Goal: Navigation & Orientation: Find specific page/section

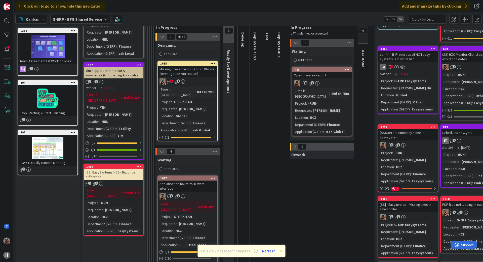
scroll to position [101, 0]
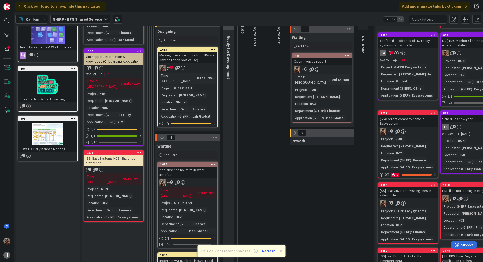
click at [210, 172] on div "Add absence hours to ID-ware interface" at bounding box center [187, 171] width 59 height 11
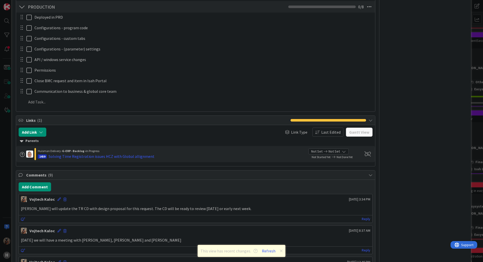
scroll to position [403, 0]
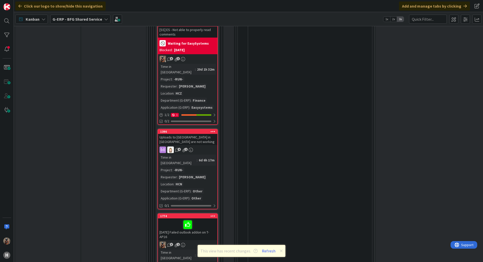
scroll to position [1270, 0]
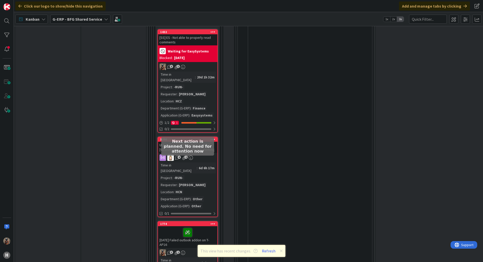
click at [184, 228] on icon at bounding box center [188, 232] width 9 height 8
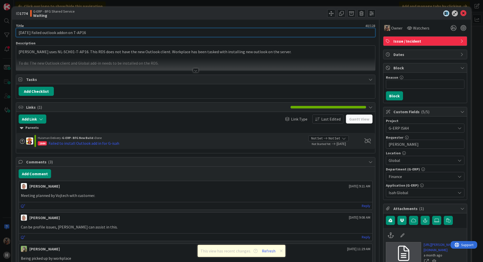
drag, startPoint x: 35, startPoint y: 33, endPoint x: 0, endPoint y: 26, distance: 35.9
click at [0, 26] on div "ID 1774 G-ERP - BFG Shared Service Waiting Title 40 / 128 23-9-2025 Failed outl…" at bounding box center [241, 131] width 483 height 262
click at [20, 32] on input "Failed outlook addon on T-AP16" at bounding box center [196, 32] width 360 height 9
type input "Failed outlook addon on T-AP16"
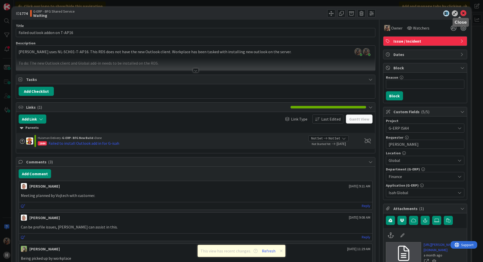
click at [461, 13] on icon at bounding box center [464, 13] width 6 height 6
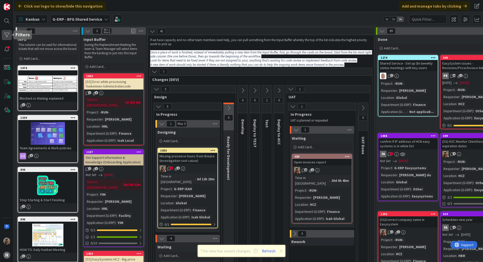
click at [9, 37] on div at bounding box center [7, 35] width 10 height 10
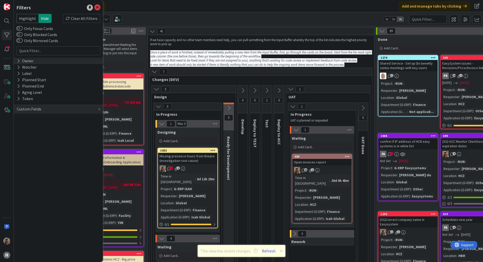
click at [34, 63] on div "Owner" at bounding box center [58, 61] width 89 height 6
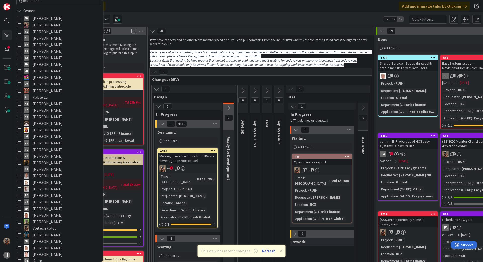
scroll to position [50, 0]
click at [40, 228] on span "Vojtech Kaloc" at bounding box center [45, 227] width 24 height 7
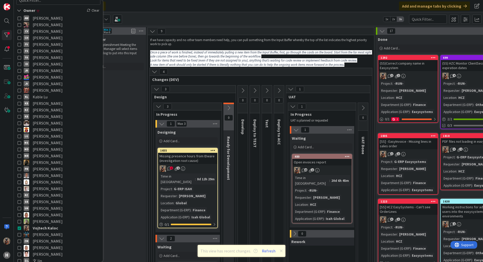
click at [241, 74] on div "4" at bounding box center [261, 72] width 223 height 8
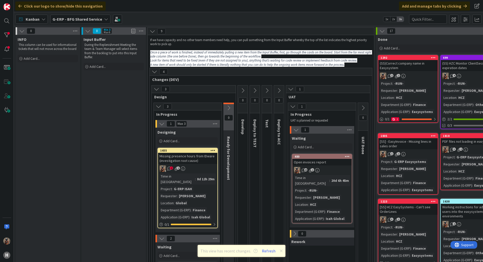
click at [31, 19] on span "Kanban" at bounding box center [33, 19] width 14 height 6
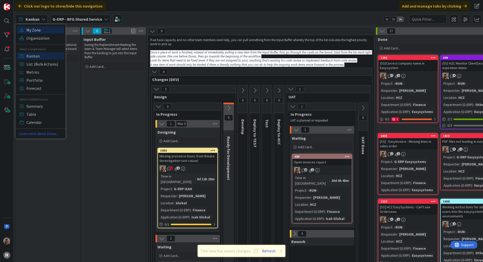
click at [36, 31] on span "My Zone" at bounding box center [44, 30] width 36 height 8
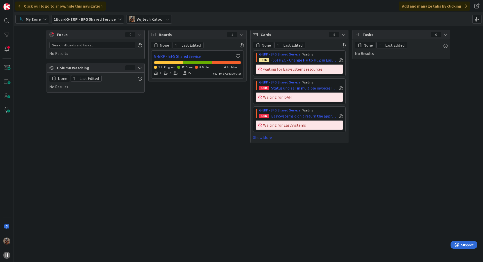
click at [262, 136] on link "Show More" at bounding box center [299, 137] width 93 height 6
